Goal: Task Accomplishment & Management: Manage account settings

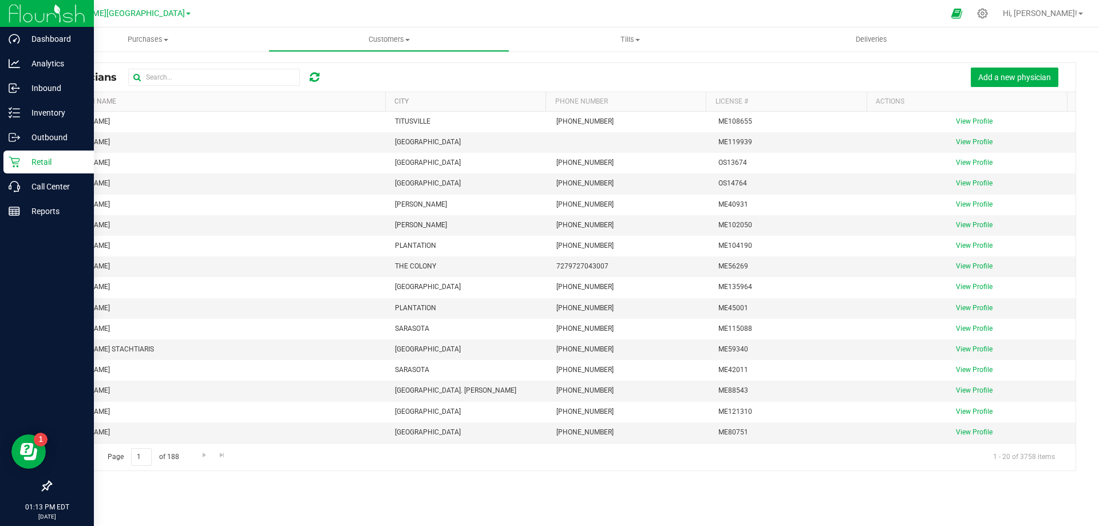
click at [25, 6] on img at bounding box center [47, 13] width 77 height 27
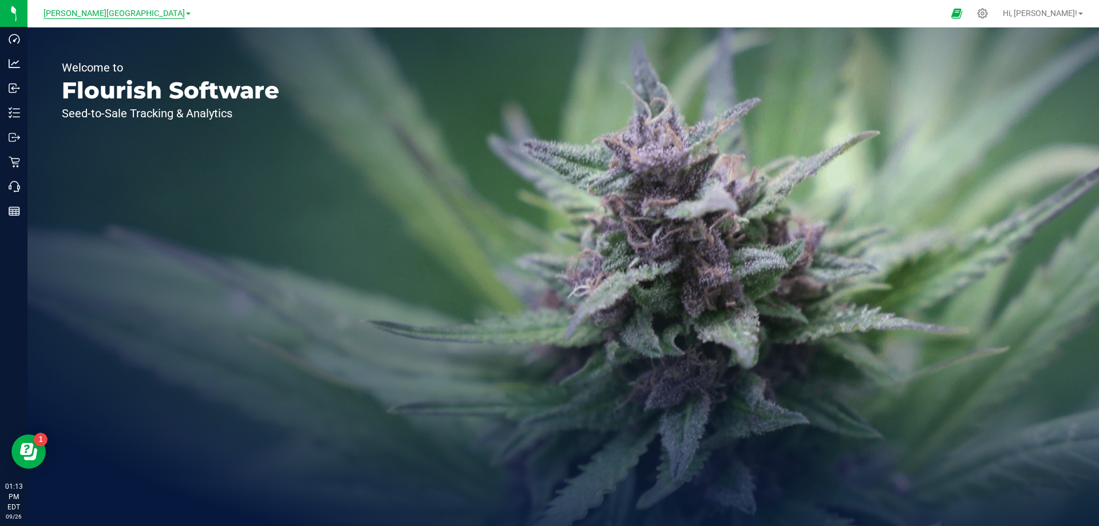
click at [135, 13] on span "[PERSON_NAME][GEOGRAPHIC_DATA]" at bounding box center [114, 14] width 141 height 10
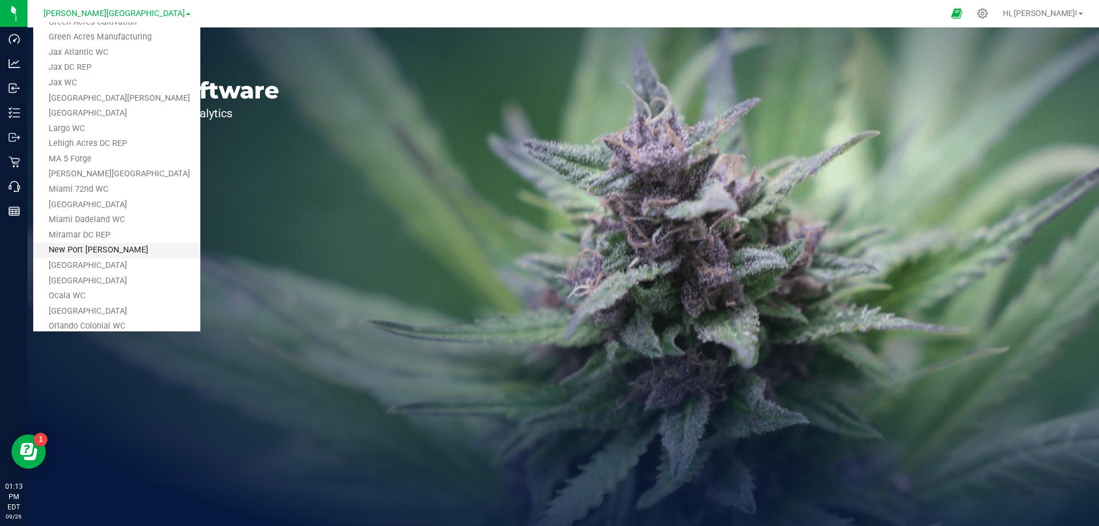
scroll to position [343, 0]
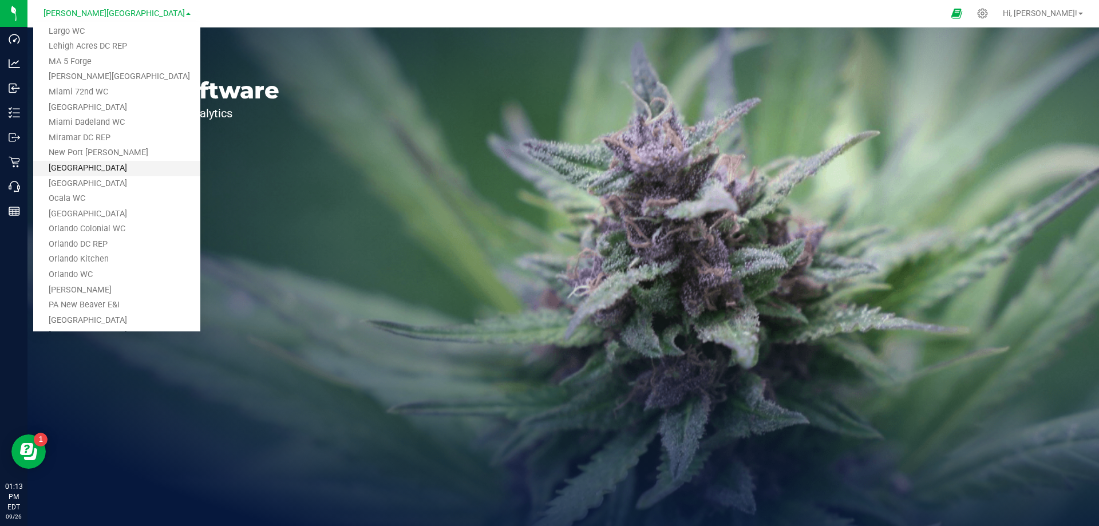
click at [90, 166] on link "[GEOGRAPHIC_DATA]" at bounding box center [116, 168] width 167 height 15
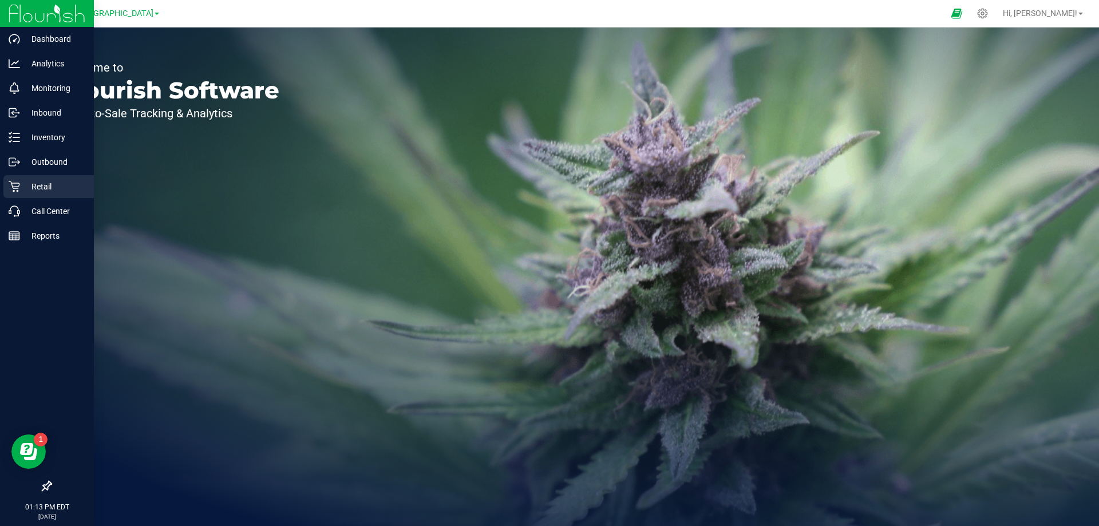
click at [39, 187] on p "Retail" at bounding box center [54, 187] width 69 height 14
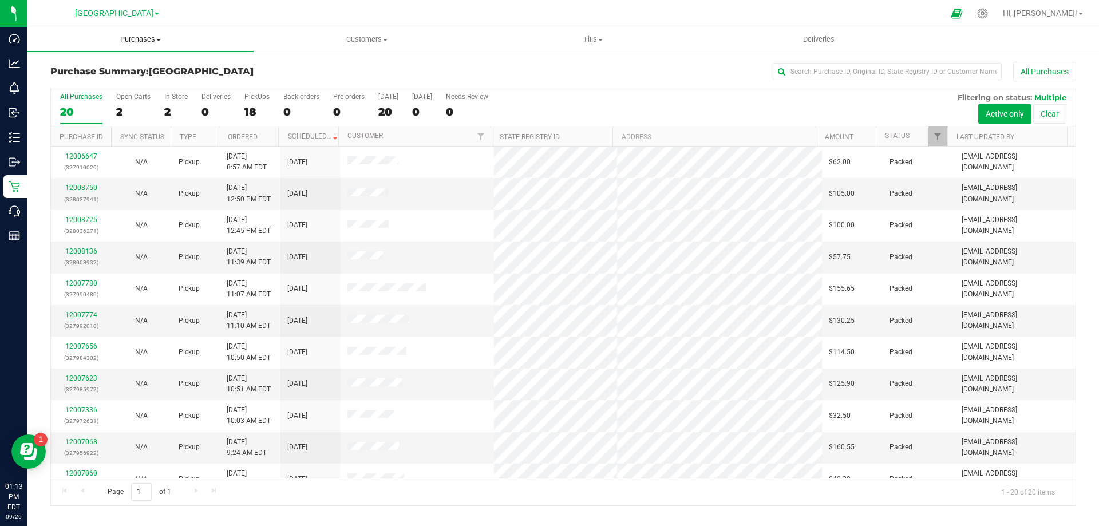
click at [150, 36] on span "Purchases" at bounding box center [140, 39] width 226 height 10
click at [77, 96] on span "All purchases" at bounding box center [67, 97] width 81 height 10
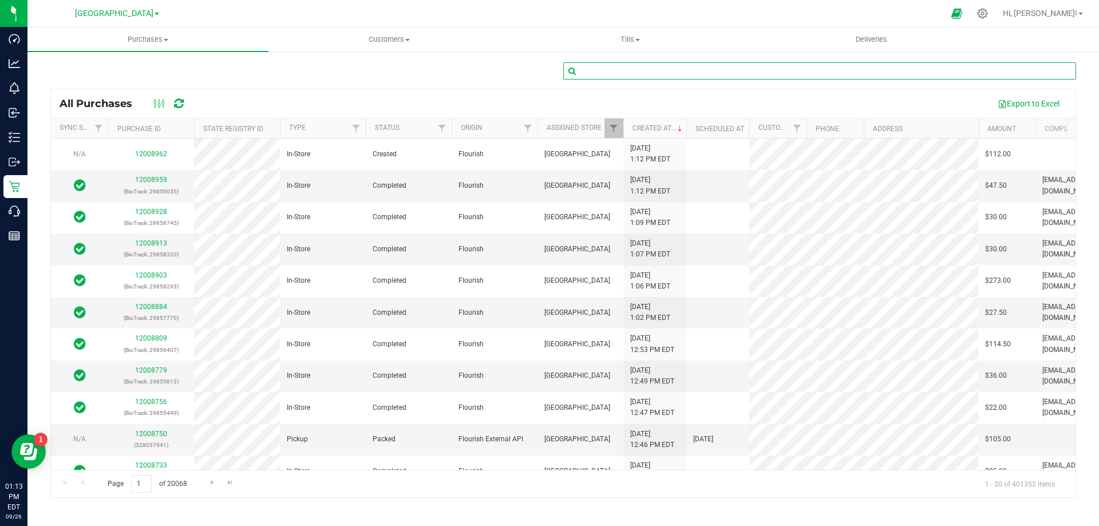
click at [681, 68] on input "text" at bounding box center [819, 70] width 513 height 17
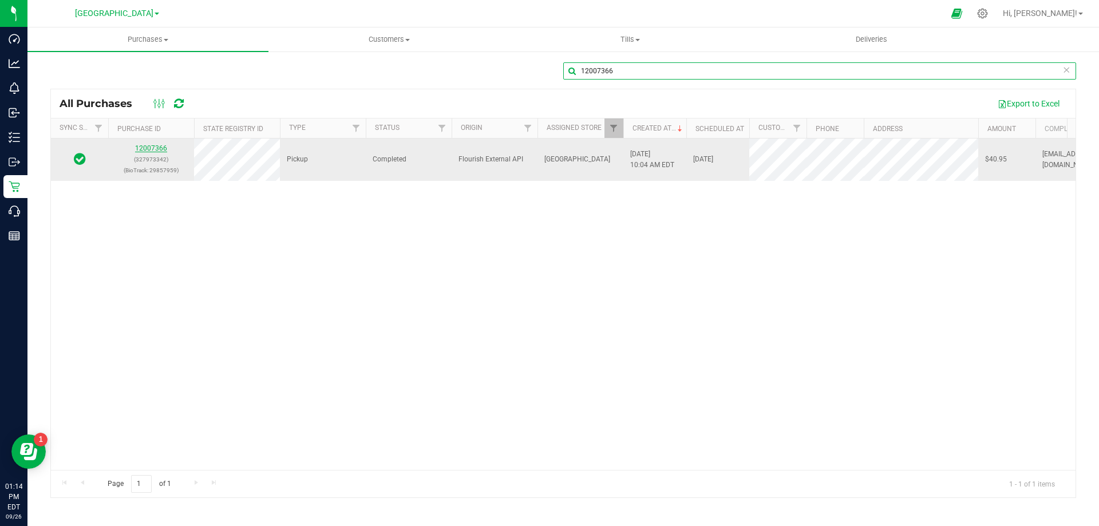
type input "12007366"
click at [149, 145] on link "12007366" at bounding box center [151, 148] width 32 height 8
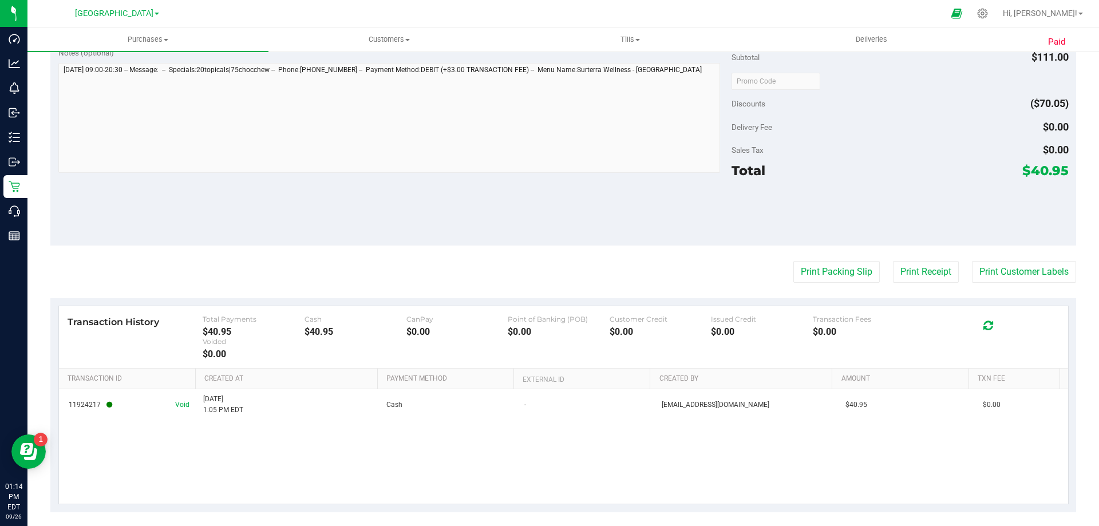
scroll to position [556, 0]
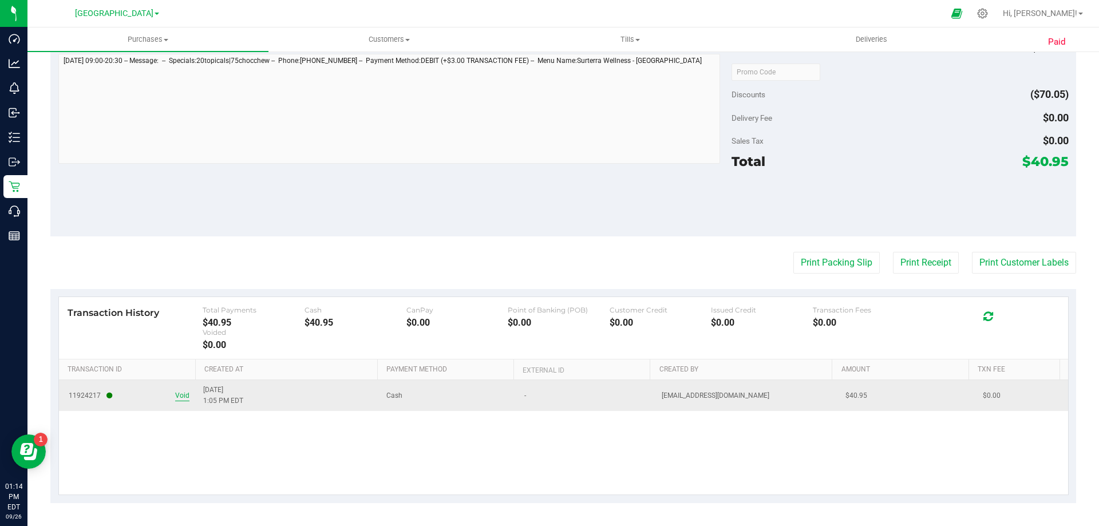
click at [176, 397] on span "Void" at bounding box center [182, 395] width 14 height 11
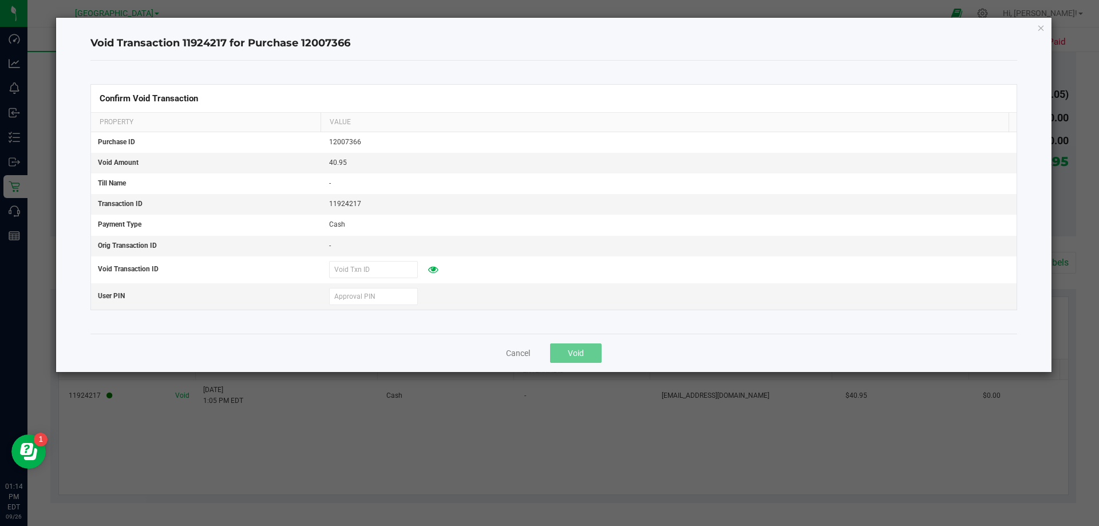
click at [397, 310] on kendo-grid "Confirm Void Transaction Property Value Purchase ID 12007366 Void Amount 40.95 …" at bounding box center [553, 197] width 927 height 226
click at [395, 301] on input "text" at bounding box center [373, 296] width 89 height 17
type input "884309"
click at [574, 354] on span "Void" at bounding box center [576, 353] width 16 height 9
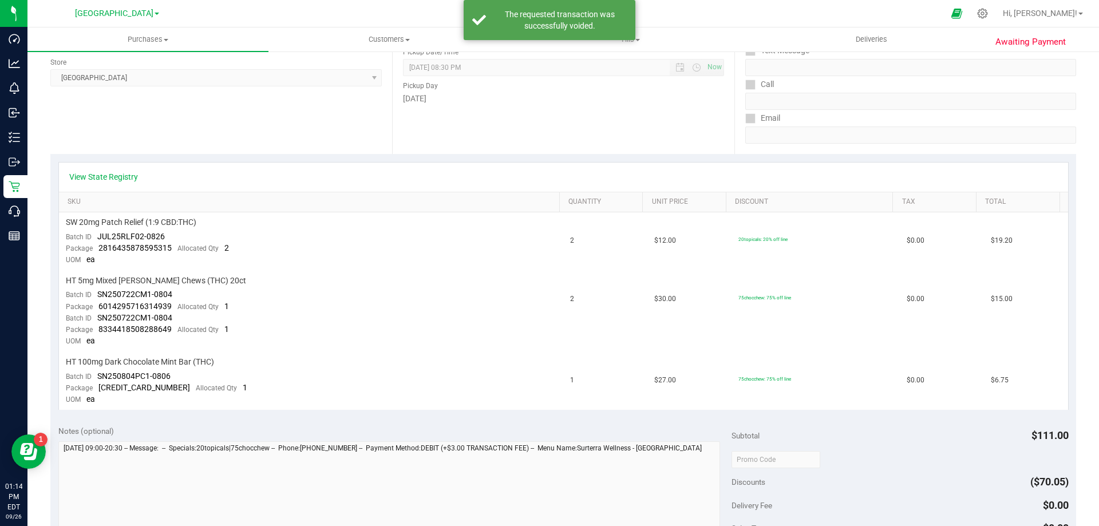
scroll to position [0, 0]
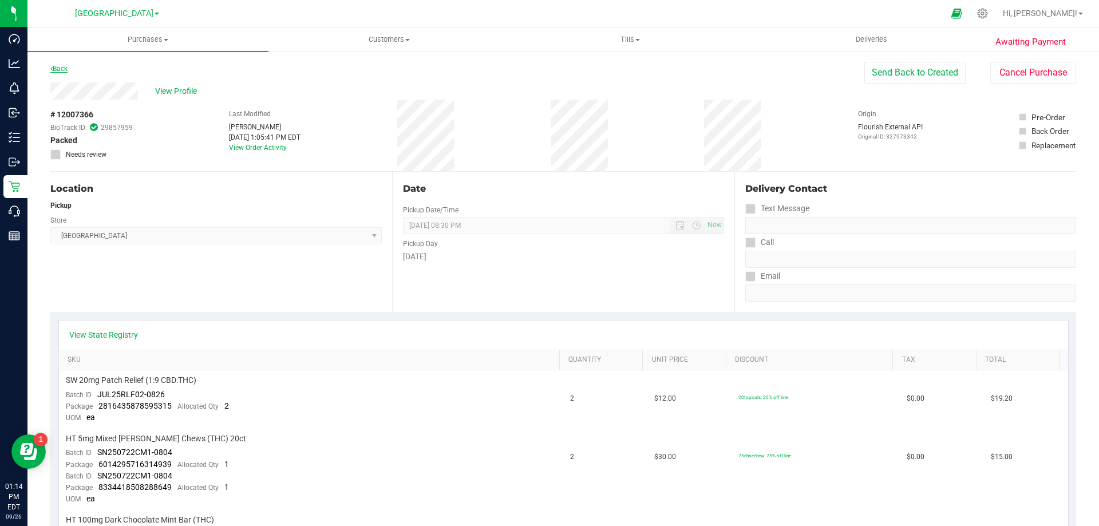
click at [60, 68] on link "Back" at bounding box center [58, 69] width 17 height 8
